Goal: Transaction & Acquisition: Purchase product/service

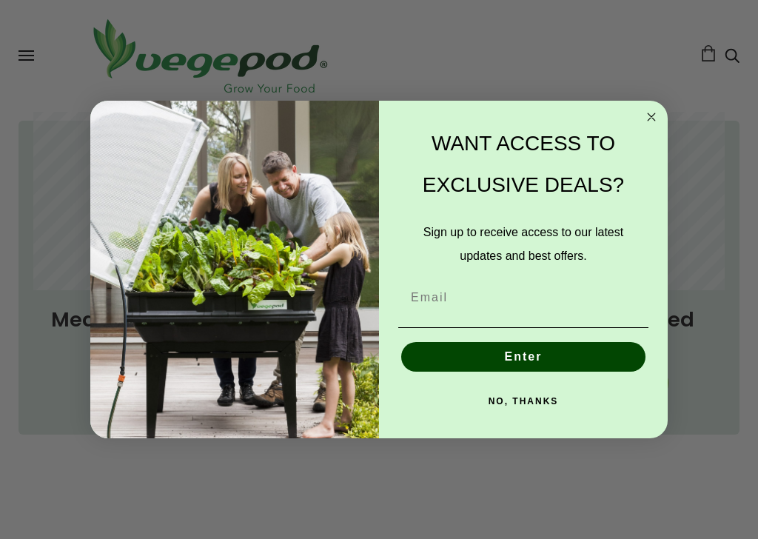
scroll to position [971, 0]
click at [653, 121] on circle "Close dialog" at bounding box center [651, 116] width 17 height 17
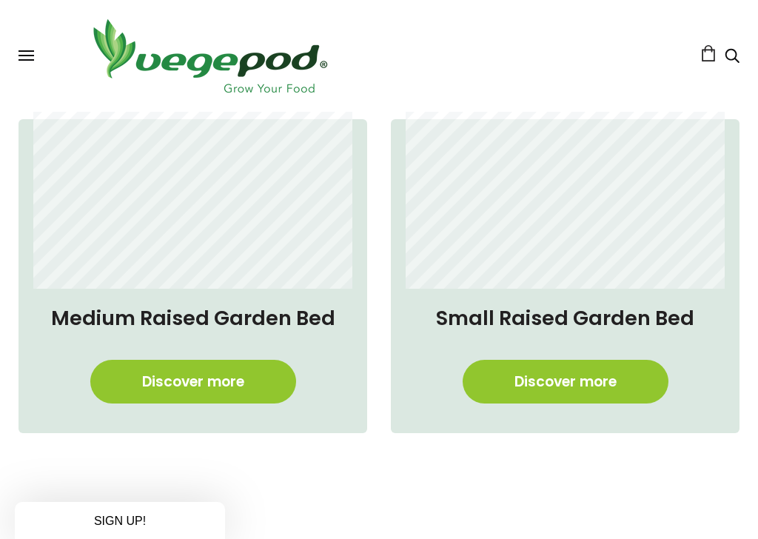
click at [647, 142] on circle "Close dialog" at bounding box center [651, 150] width 17 height 17
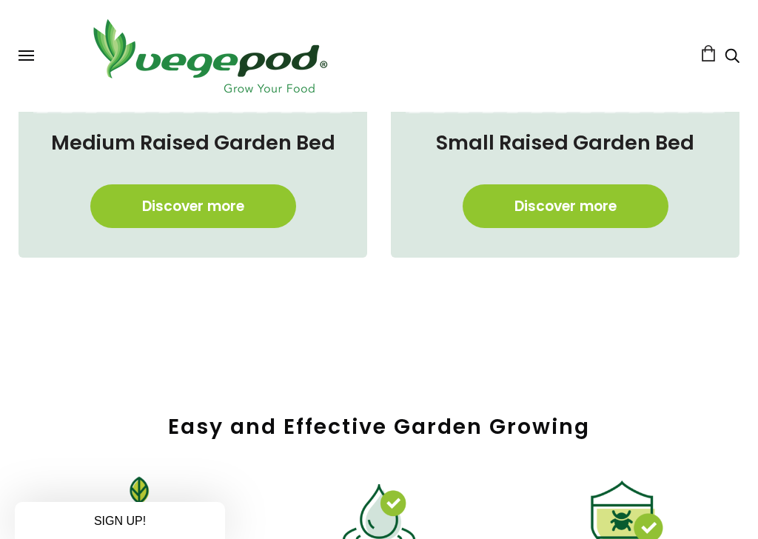
click at [648, 142] on circle "Close dialog" at bounding box center [651, 150] width 17 height 17
click at [534, 420] on button "NO, THANKS" at bounding box center [523, 435] width 250 height 30
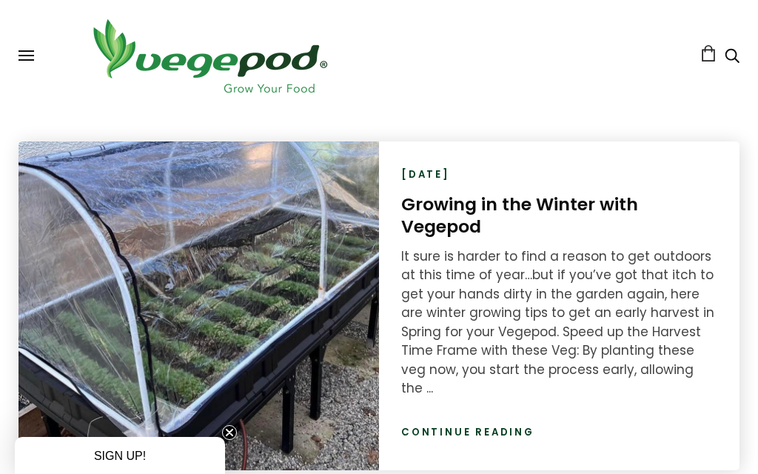
scroll to position [1918, 0]
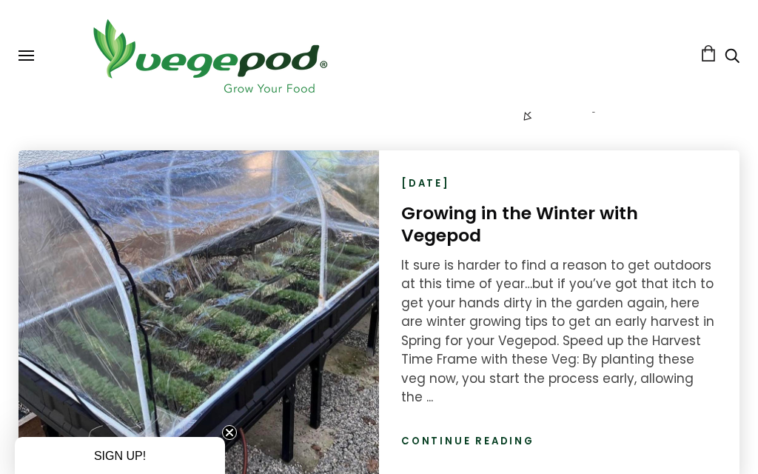
click at [497, 434] on link "Continue reading" at bounding box center [467, 441] width 133 height 15
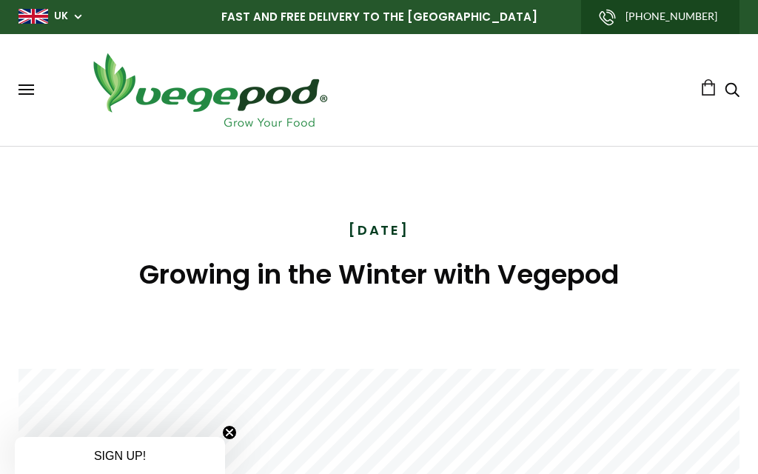
click at [27, 84] on span at bounding box center [27, 84] width 16 height 1
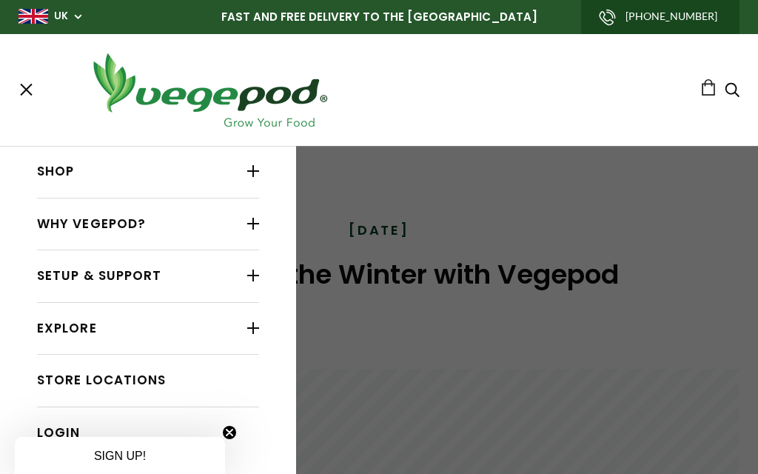
click at [179, 165] on link "Shop" at bounding box center [148, 172] width 222 height 28
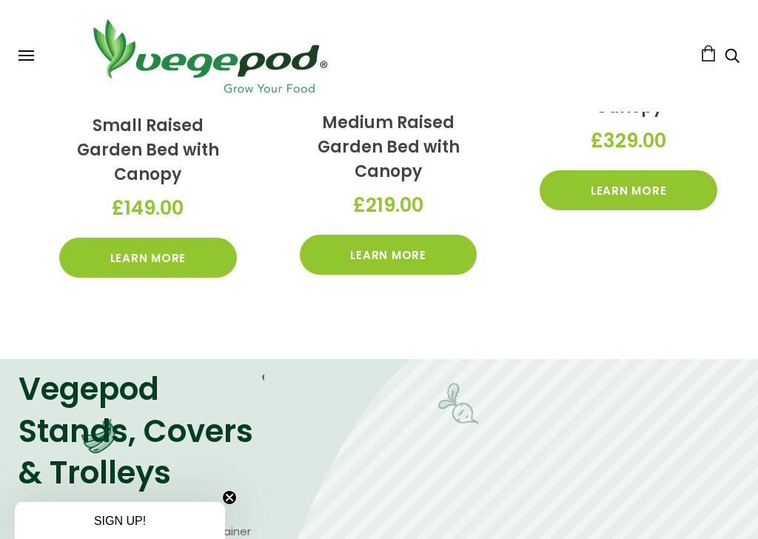
scroll to position [602, 0]
